Goal: Book appointment/travel/reservation

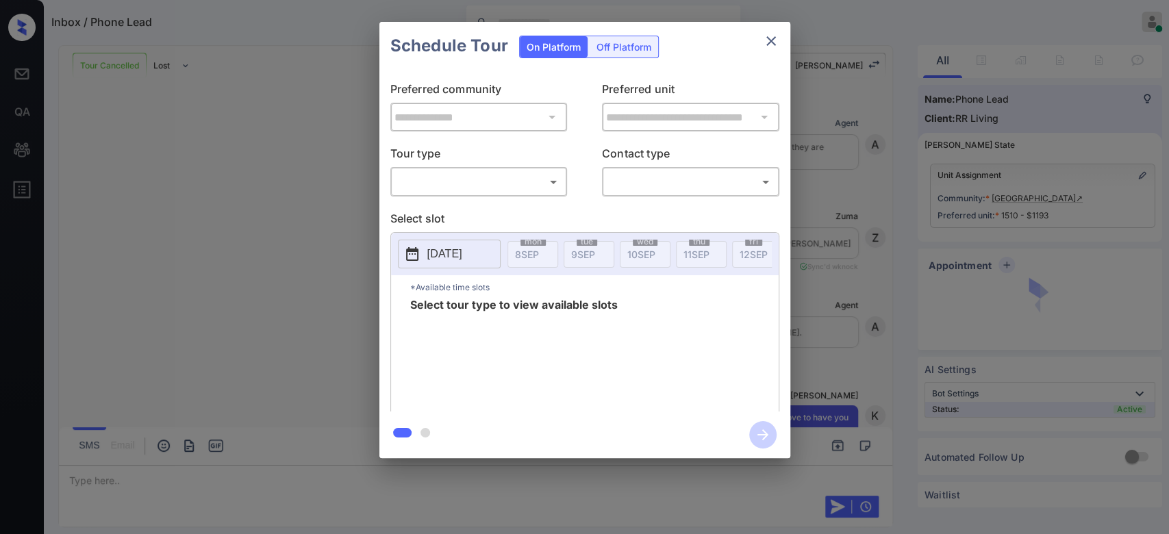
scroll to position [772, 0]
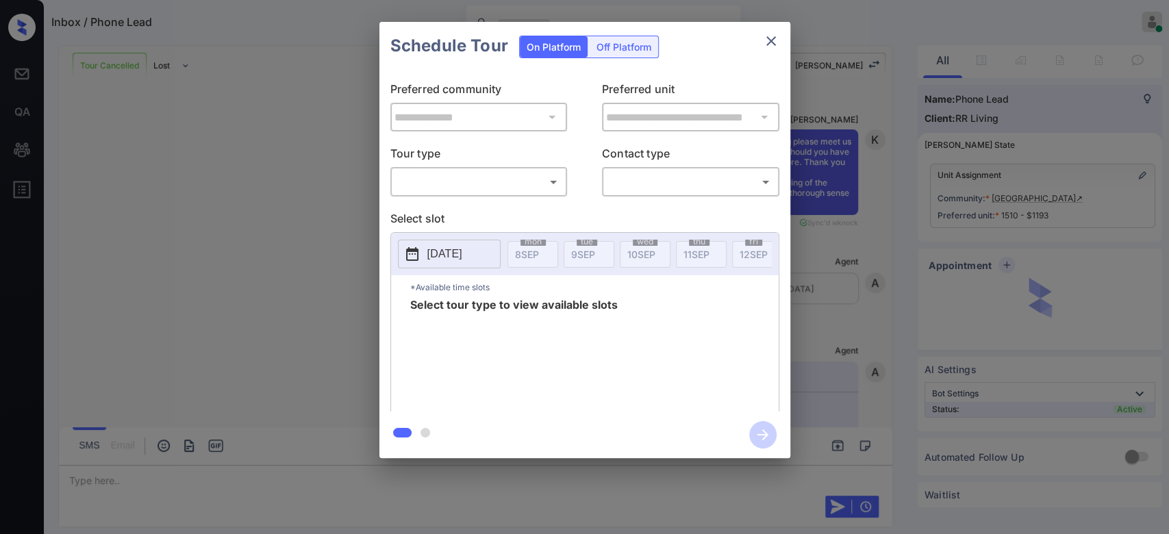
click at [497, 178] on body "Inbox / Phone Lead Mukesh Online Set yourself offline Set yourself on break Pro…" at bounding box center [584, 267] width 1169 height 534
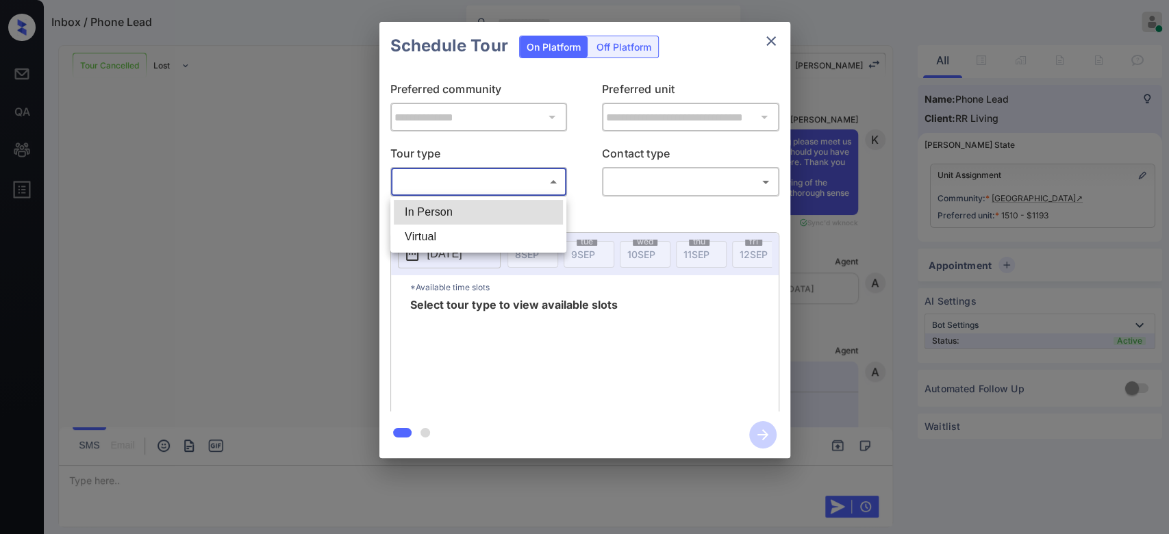
click at [448, 214] on li "In Person" at bounding box center [478, 212] width 169 height 25
type input "********"
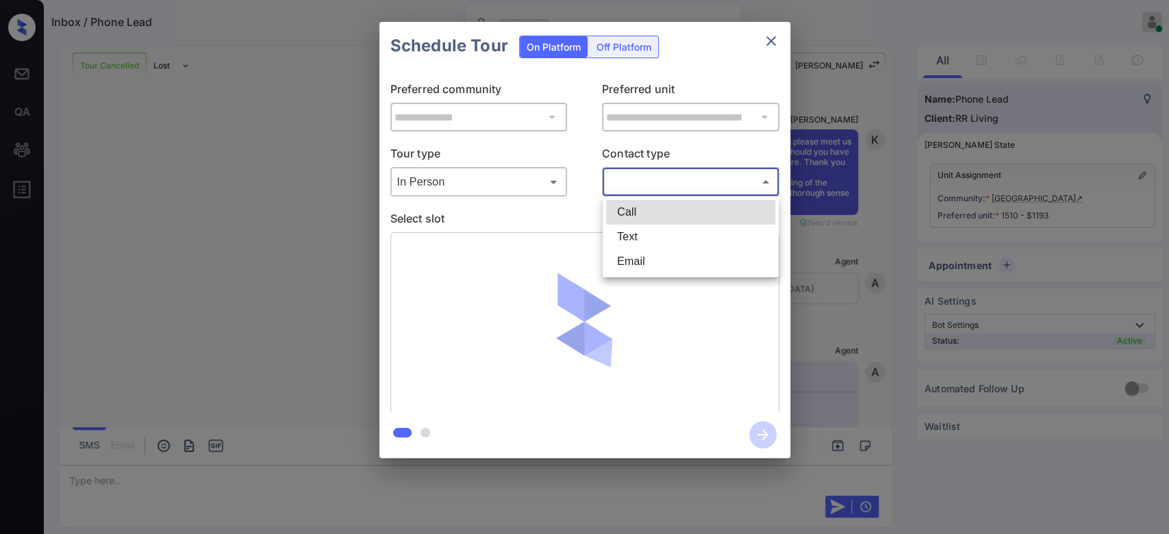
drag, startPoint x: 663, startPoint y: 186, endPoint x: 637, endPoint y: 244, distance: 63.7
click at [637, 244] on body "Inbox / Phone Lead Mukesh Online Set yourself offline Set yourself on break Pro…" at bounding box center [584, 267] width 1169 height 534
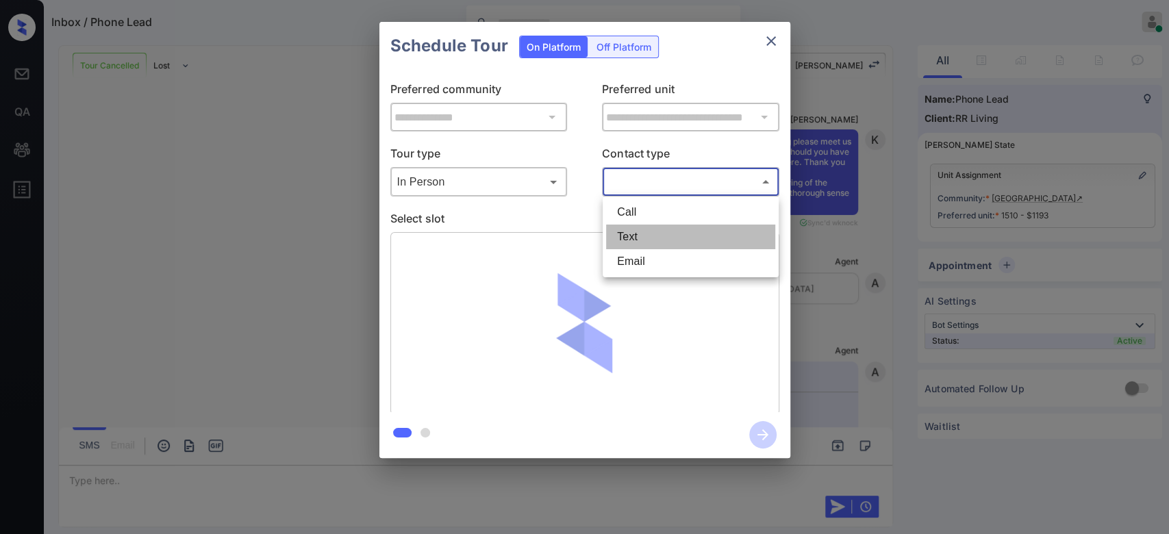
click at [637, 244] on li "Text" at bounding box center [690, 237] width 169 height 25
type input "****"
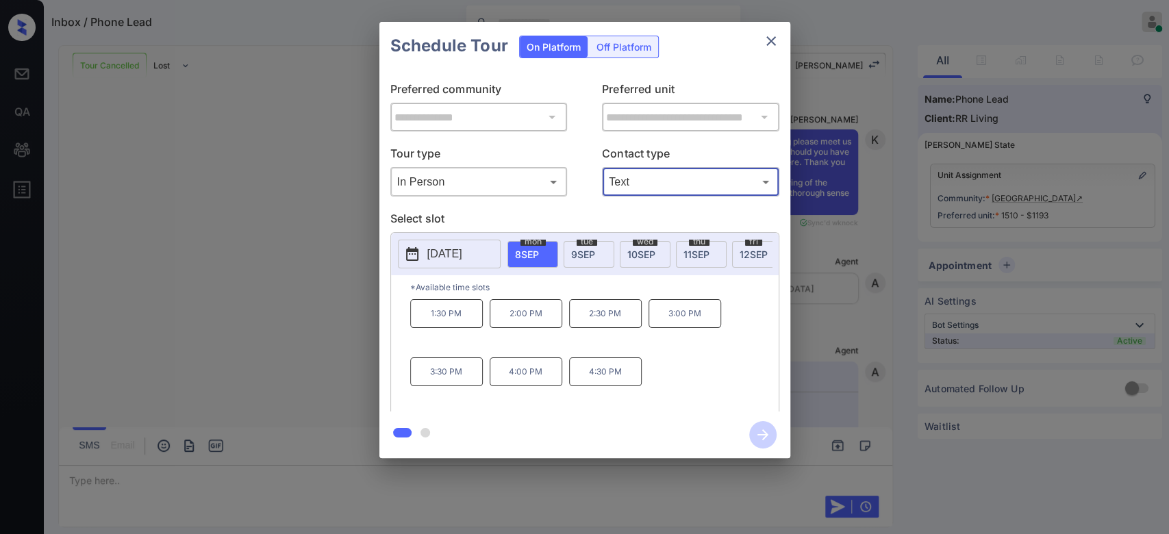
click at [745, 253] on span "[DATE]" at bounding box center [753, 254] width 28 height 12
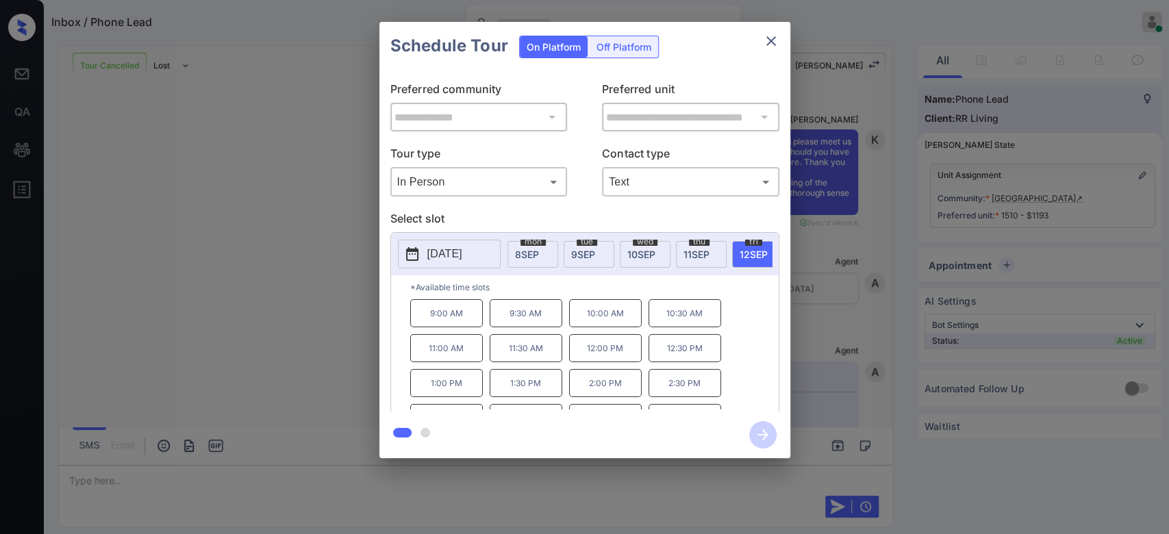
click at [587, 394] on p "2:00 PM" at bounding box center [605, 383] width 73 height 28
click at [768, 438] on icon "button" at bounding box center [762, 434] width 27 height 27
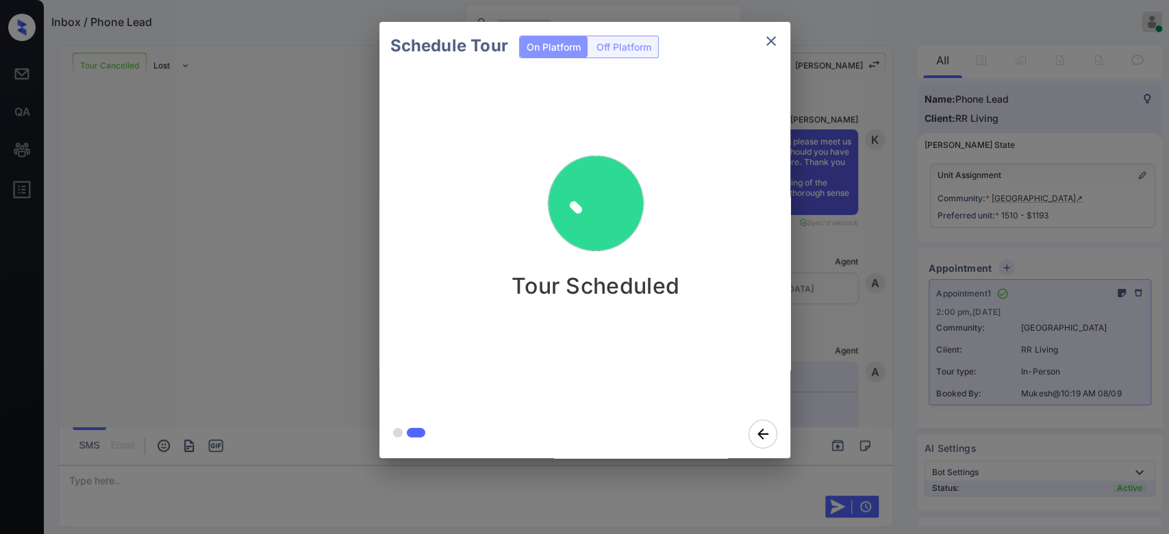
click at [874, 277] on div "Schedule Tour On Platform Off Platform Tour Scheduled" at bounding box center [584, 240] width 1169 height 480
